Goal: Task Accomplishment & Management: Use online tool/utility

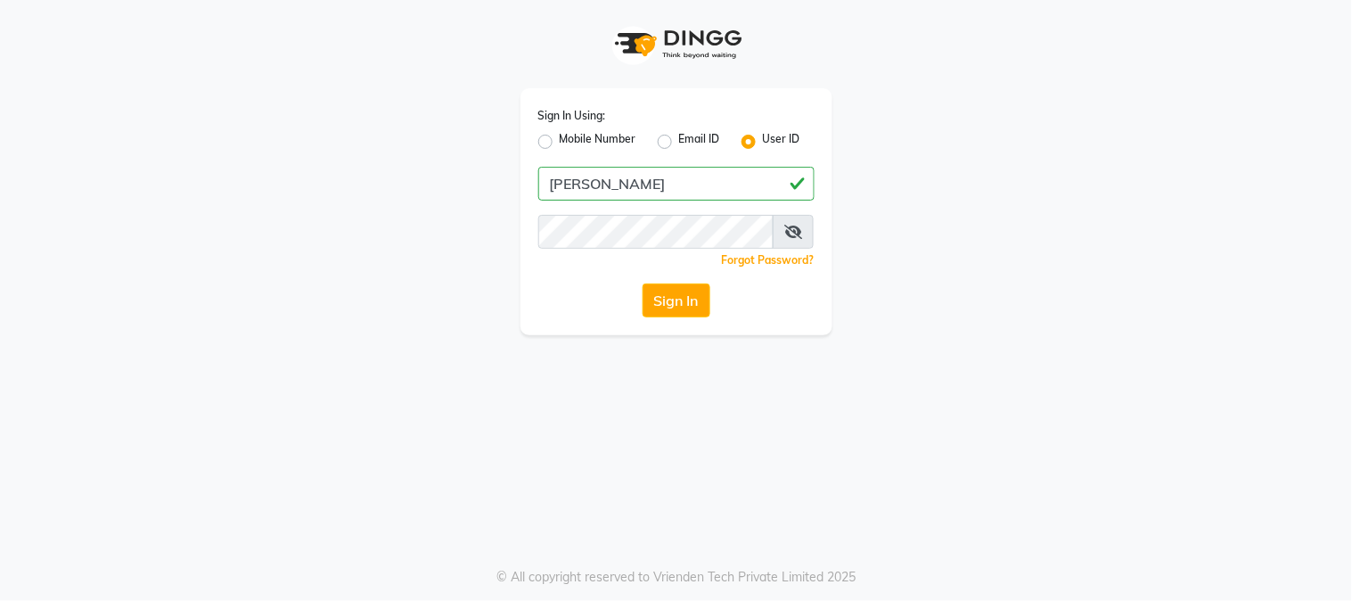
type input "[PERSON_NAME]"
click at [682, 286] on button "Sign In" at bounding box center [677, 301] width 68 height 34
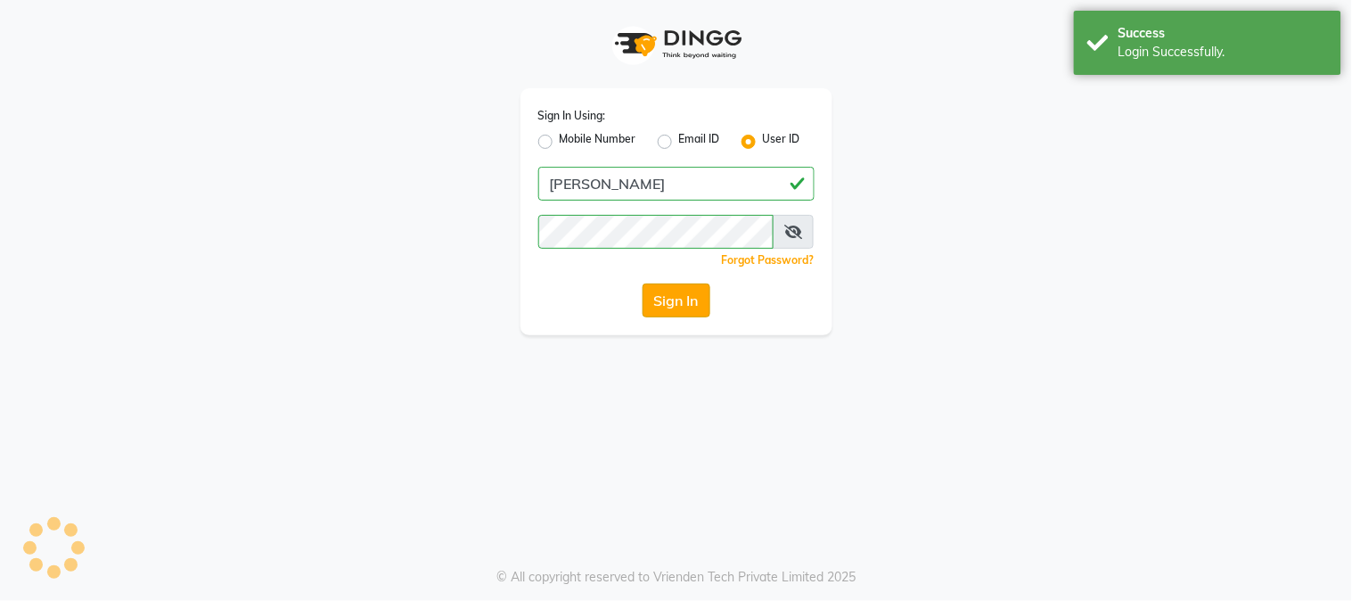
select select "5019"
select select "service"
